Goal: Information Seeking & Learning: Learn about a topic

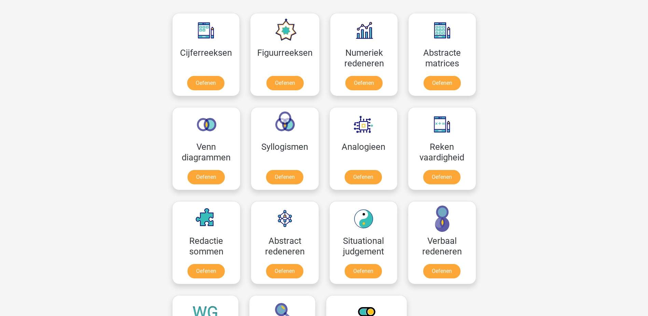
scroll to position [239, 0]
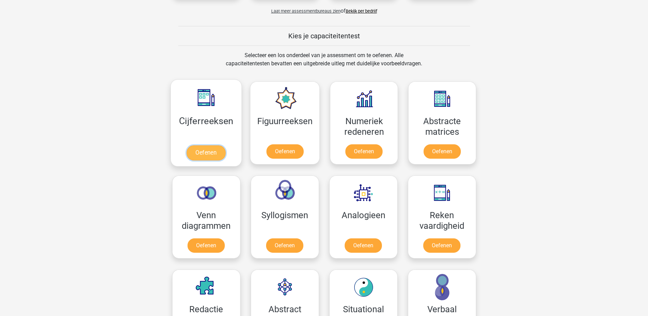
click at [209, 150] on link "Oefenen" at bounding box center [206, 152] width 39 height 15
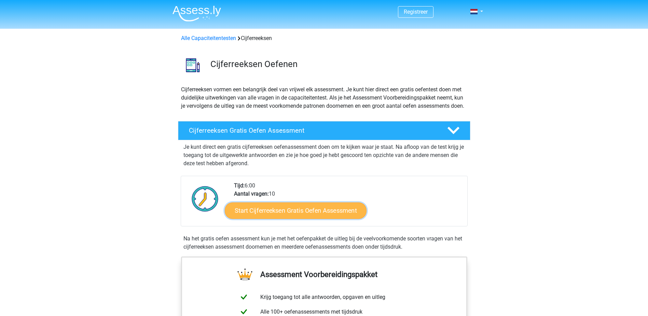
click at [304, 215] on link "Start Cijferreeksen Gratis Oefen Assessment" at bounding box center [296, 210] width 142 height 16
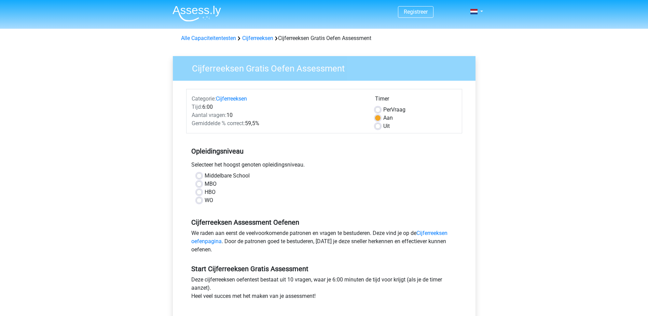
click at [205, 183] on label "MBO" at bounding box center [211, 184] width 12 height 8
click at [200, 183] on input "MBO" at bounding box center [198, 183] width 5 height 7
radio input "true"
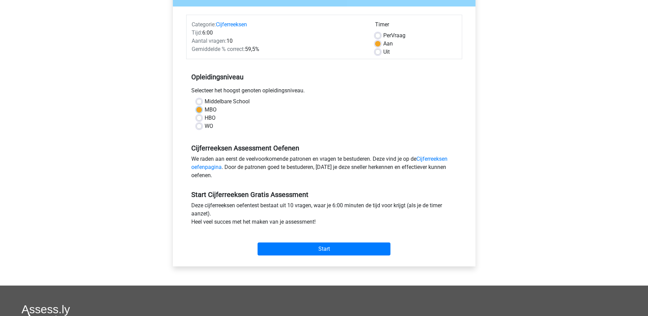
scroll to position [171, 0]
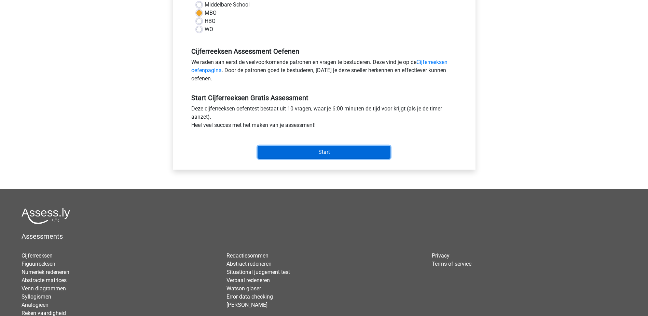
click at [298, 153] on input "Start" at bounding box center [324, 152] width 133 height 13
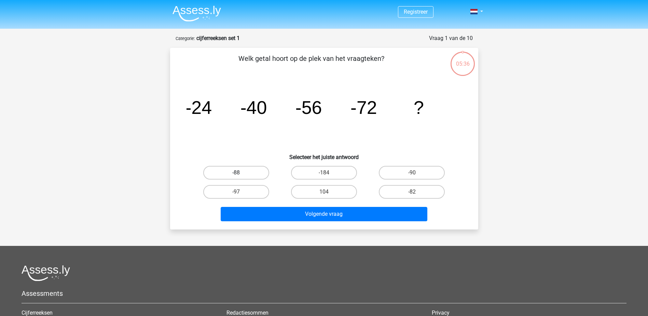
click at [258, 171] on label "-88" at bounding box center [236, 173] width 66 height 14
click at [241, 173] on input "-88" at bounding box center [238, 175] width 4 height 4
radio input "true"
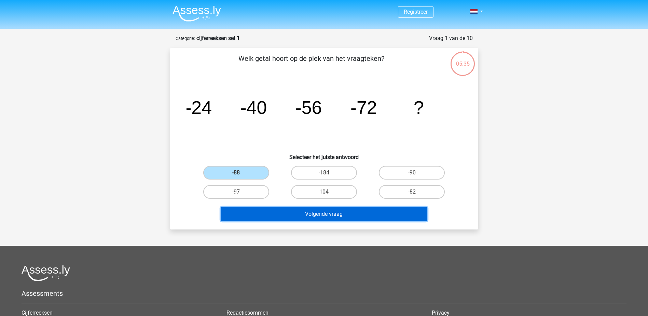
click at [323, 218] on button "Volgende vraag" at bounding box center [324, 214] width 207 height 14
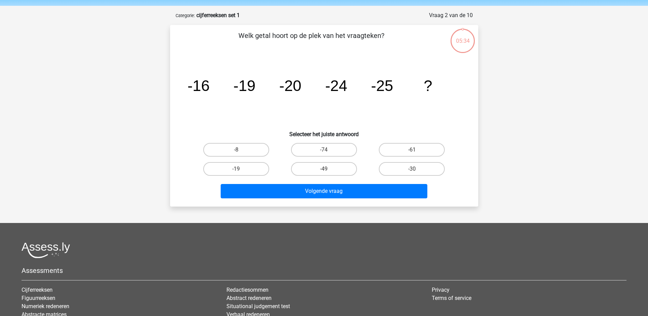
scroll to position [34, 0]
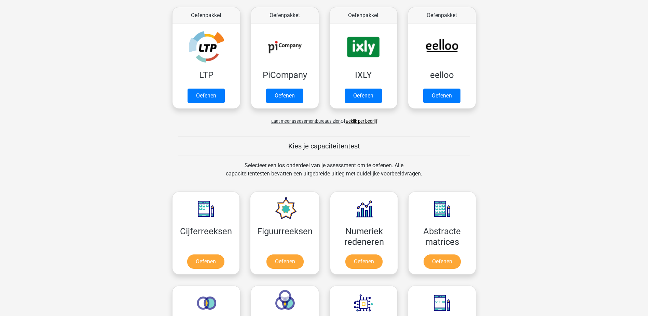
scroll to position [137, 0]
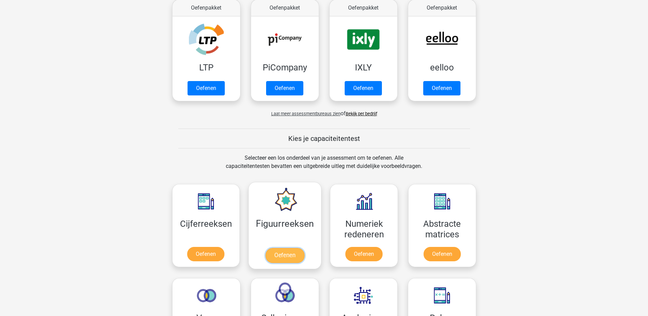
click at [302, 252] on link "Oefenen" at bounding box center [285, 255] width 39 height 15
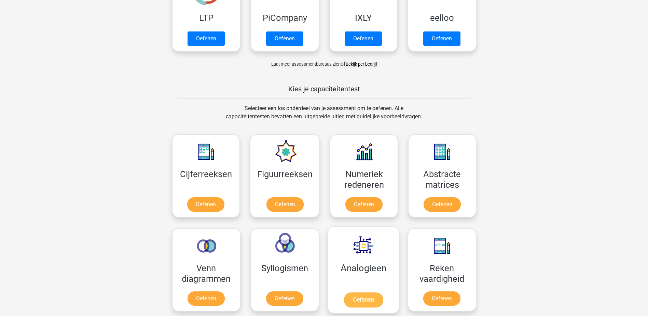
scroll to position [273, 0]
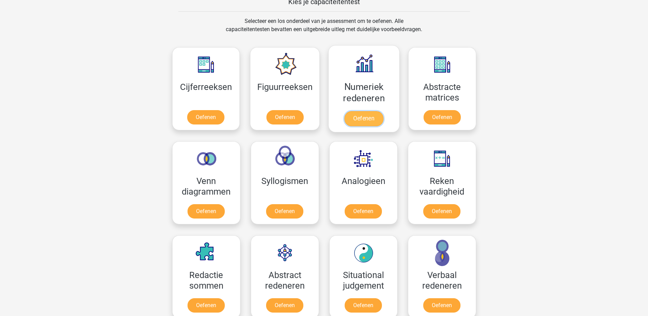
click at [359, 122] on link "Oefenen" at bounding box center [363, 118] width 39 height 15
click at [433, 111] on link "Oefenen" at bounding box center [442, 118] width 39 height 15
click at [202, 205] on link "Oefenen" at bounding box center [206, 212] width 39 height 15
click at [278, 205] on link "Oefenen" at bounding box center [284, 212] width 39 height 15
click at [344, 205] on link "Oefenen" at bounding box center [363, 212] width 39 height 15
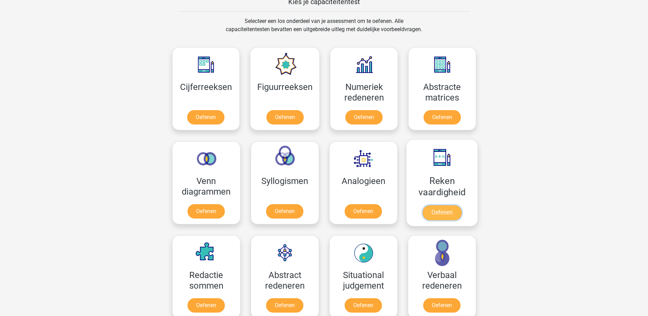
click at [428, 205] on link "Oefenen" at bounding box center [441, 212] width 39 height 15
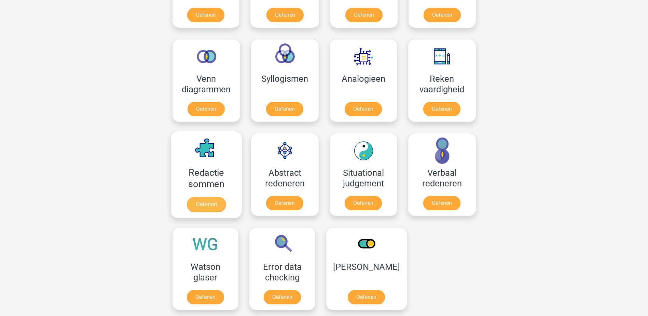
scroll to position [376, 0]
click at [226, 196] on link "Oefenen" at bounding box center [206, 203] width 39 height 15
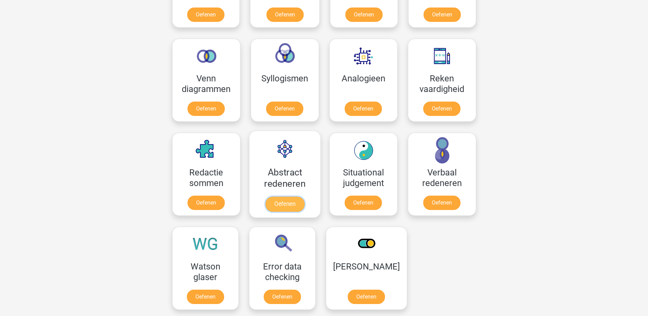
click at [270, 196] on link "Oefenen" at bounding box center [284, 203] width 39 height 15
click at [354, 196] on link "Oefenen" at bounding box center [363, 203] width 39 height 15
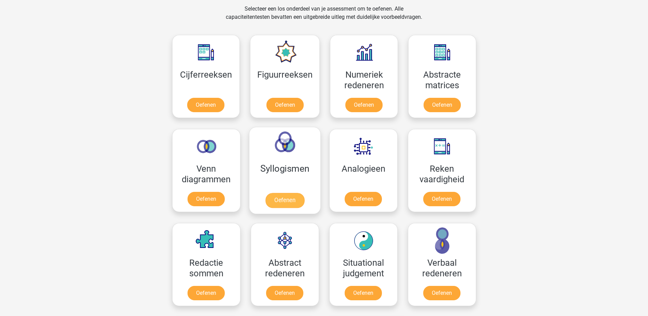
scroll to position [273, 0]
